Goal: Find specific page/section: Find specific page/section

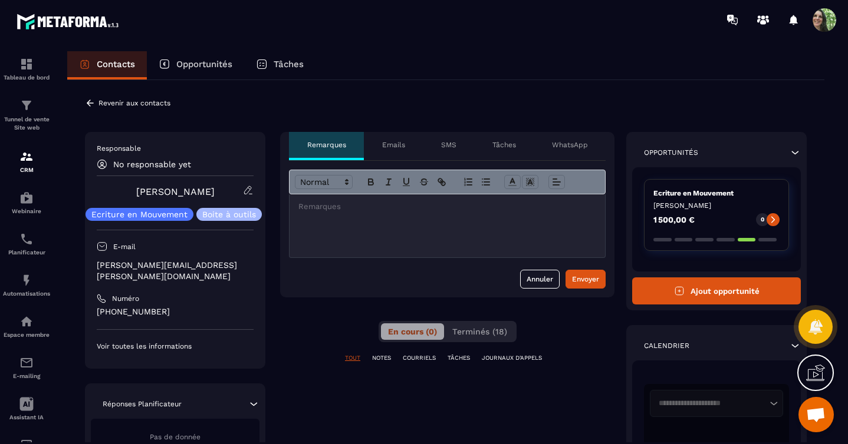
click at [398, 146] on p "Emails" at bounding box center [393, 144] width 23 height 9
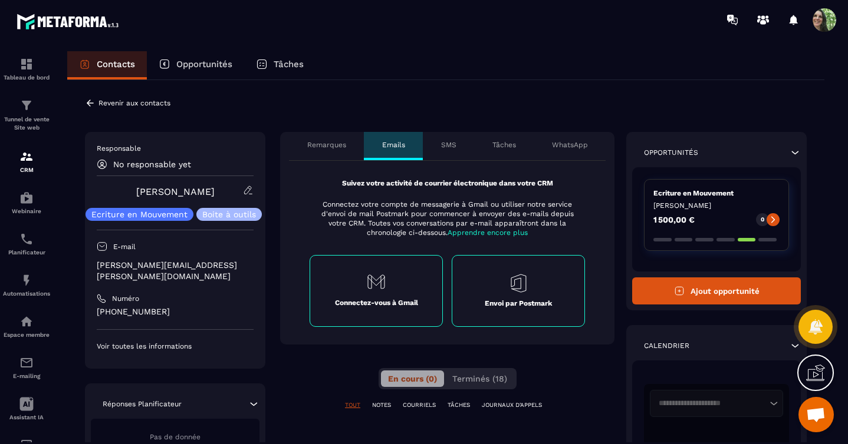
click at [486, 233] on span "Apprendre encore plus" at bounding box center [487, 233] width 80 height 8
click at [489, 232] on span "Apprendre encore plus" at bounding box center [487, 233] width 80 height 8
click at [377, 407] on p "NOTES" at bounding box center [381, 405] width 19 height 8
click at [412, 405] on p "COURRIELS" at bounding box center [419, 405] width 33 height 8
click at [461, 406] on p "TÂCHES" at bounding box center [458, 405] width 22 height 8
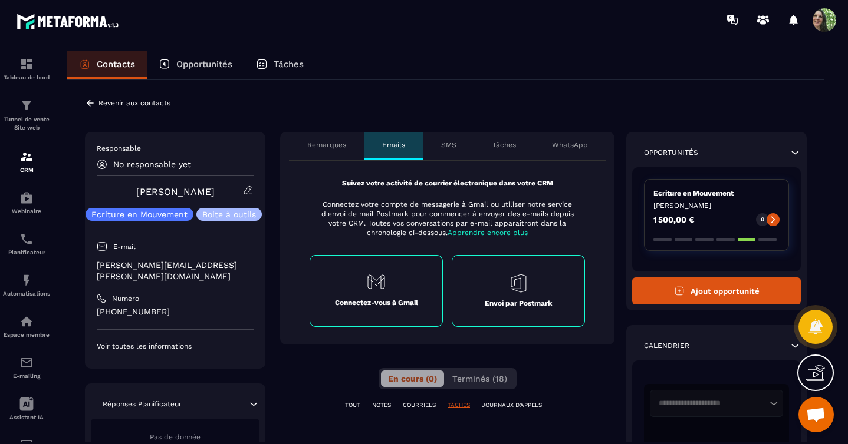
click at [497, 405] on p "JOURNAUX D'APPELS" at bounding box center [512, 405] width 60 height 8
click at [447, 149] on p "SMS" at bounding box center [448, 144] width 15 height 9
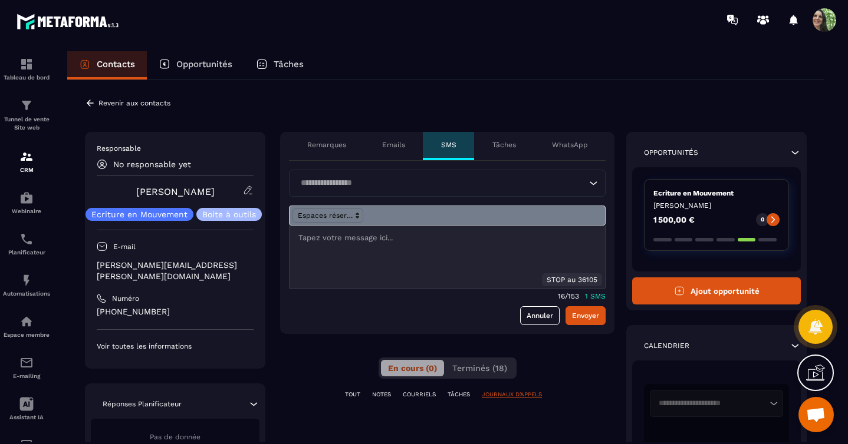
click at [502, 147] on p "Tâches" at bounding box center [504, 144] width 24 height 9
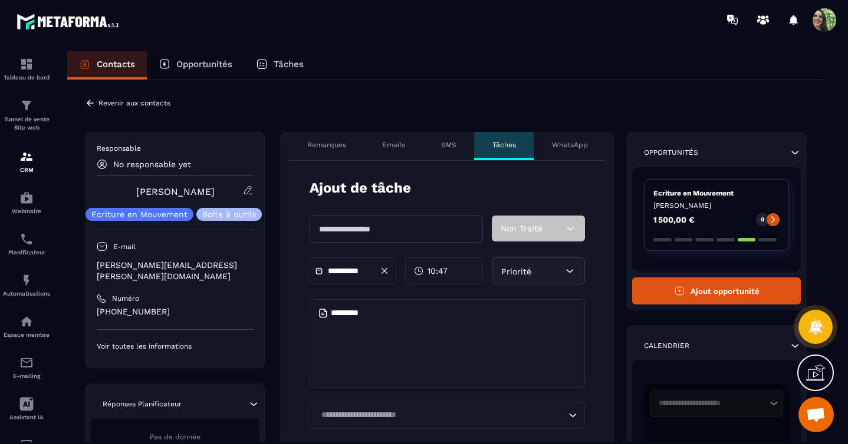
click at [563, 144] on p "WhatsApp" at bounding box center [570, 144] width 36 height 9
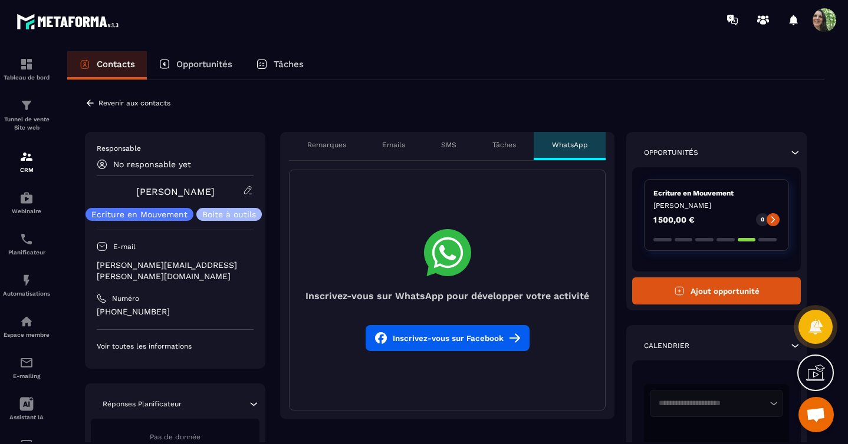
click at [382, 143] on p "Emails" at bounding box center [393, 144] width 23 height 9
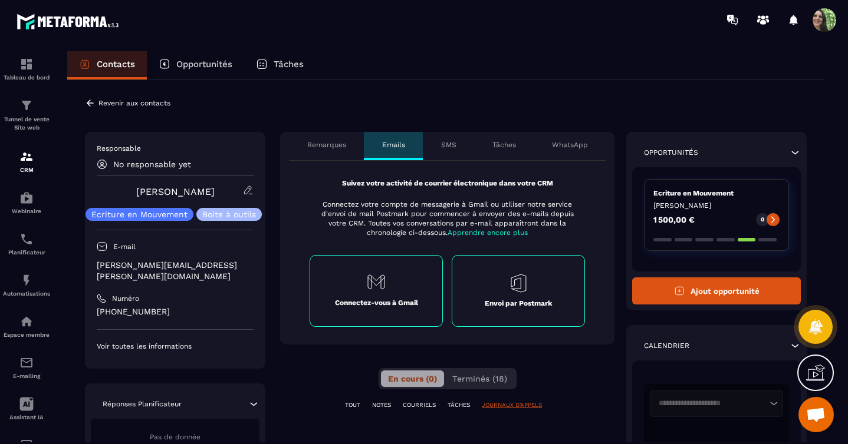
click at [324, 144] on p "Remarques" at bounding box center [326, 144] width 39 height 9
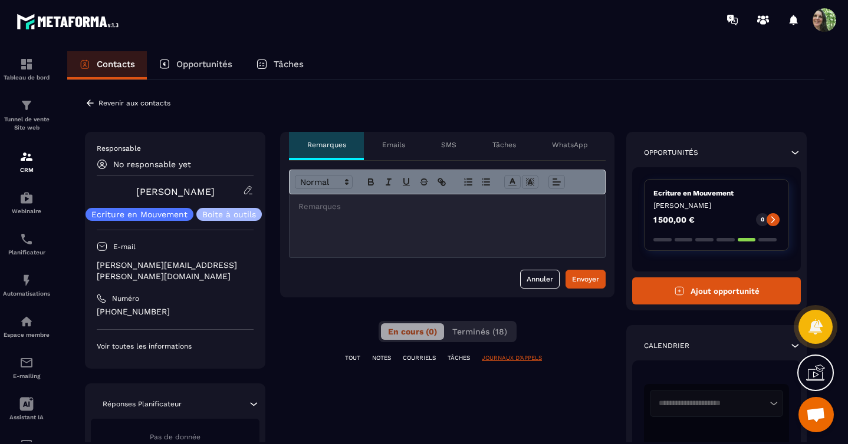
click at [344, 294] on div "Annuler Envoyer" at bounding box center [447, 229] width 334 height 137
